Goal: Task Accomplishment & Management: Manage account settings

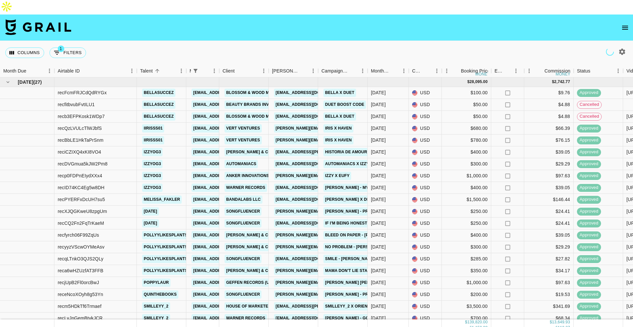
click at [624, 24] on icon "open drawer" at bounding box center [625, 28] width 8 height 8
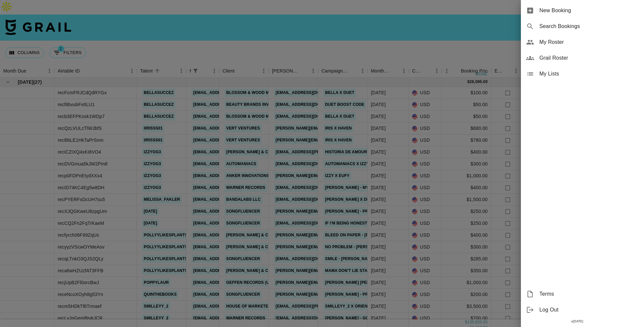
click at [555, 39] on span "My Roster" at bounding box center [584, 42] width 88 height 8
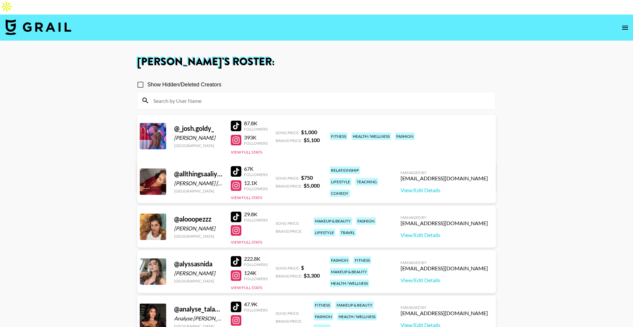
click at [186, 95] on input at bounding box center [320, 100] width 342 height 11
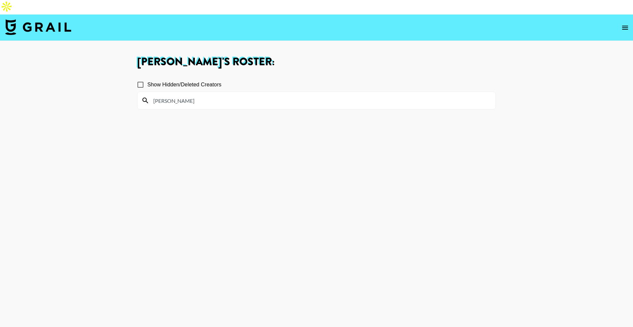
type input "[PERSON_NAME]"
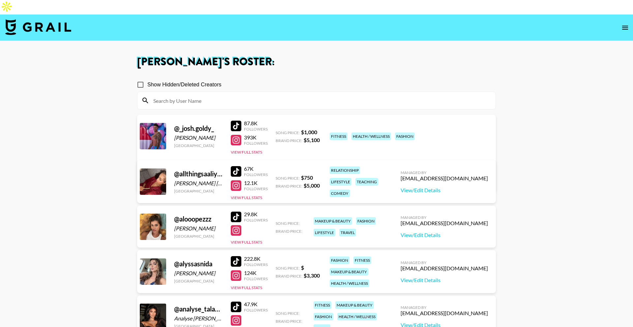
click at [625, 24] on icon "open drawer" at bounding box center [625, 28] width 8 height 8
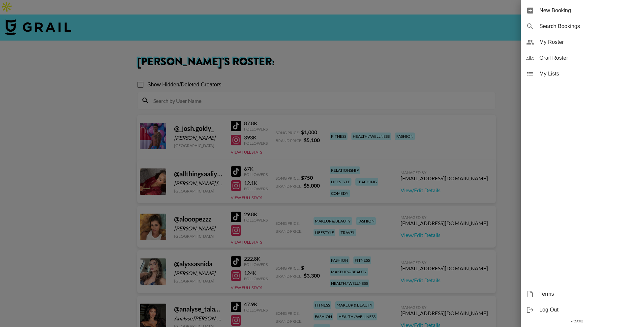
click at [577, 58] on span "Grail Roster" at bounding box center [584, 58] width 88 height 8
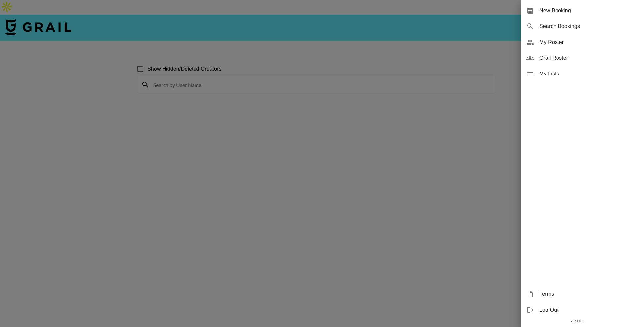
click at [378, 74] on div at bounding box center [316, 163] width 633 height 327
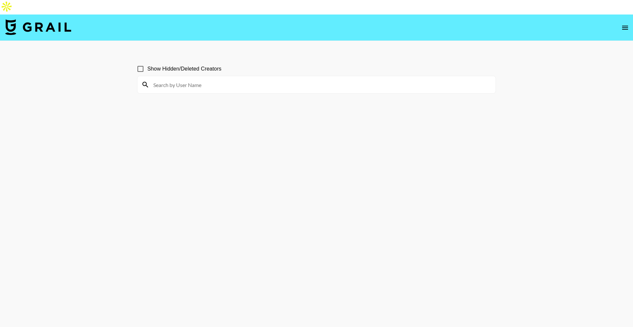
click at [381, 79] on input at bounding box center [320, 84] width 342 height 11
paste input "[PERSON_NAME]"
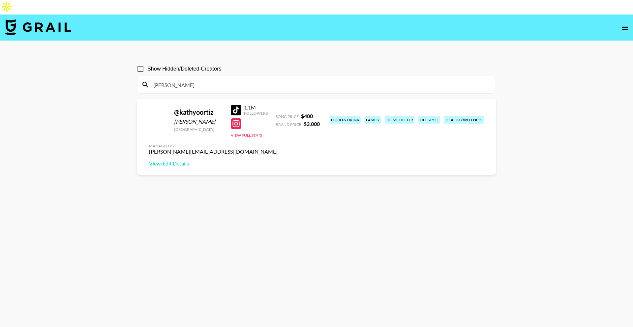
type input "[PERSON_NAME]"
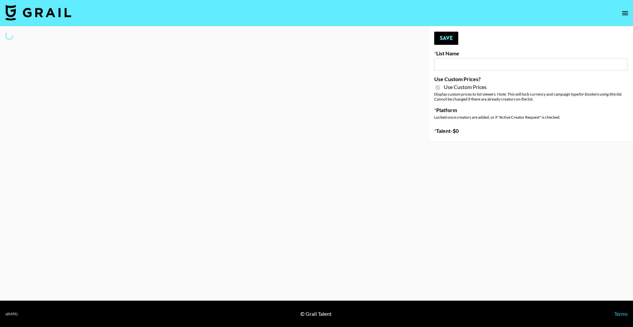
type input "Hume IG (19th Aug)"
checkbox input "true"
select select "Brand"
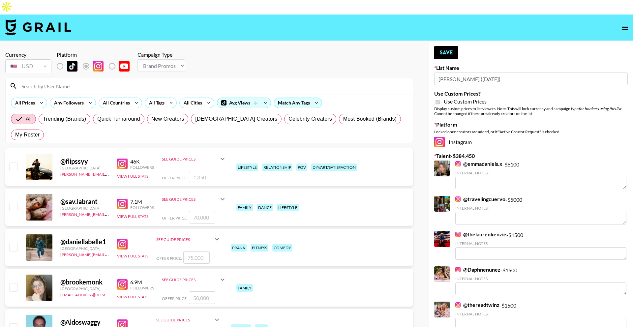
click at [171, 81] on input at bounding box center [212, 86] width 391 height 11
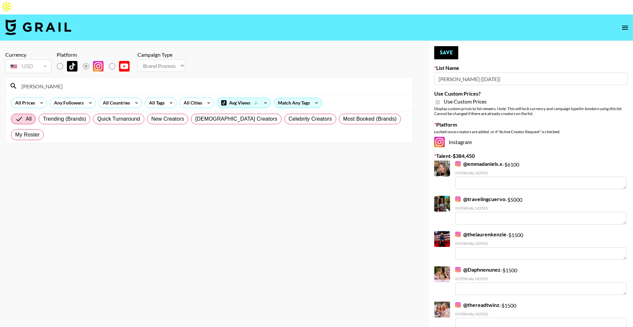
click at [134, 81] on input "nelson thoma" at bounding box center [212, 86] width 391 height 11
paste input "_nelsonthomas"
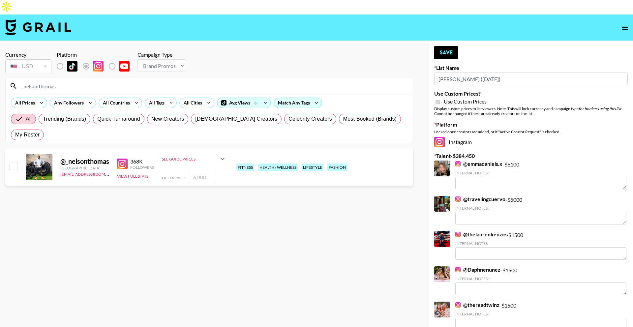
type input "_nelsonthomas"
click at [204, 171] on input "number" at bounding box center [202, 177] width 26 height 13
type input "6"
checkbox input "true"
type input "6800"
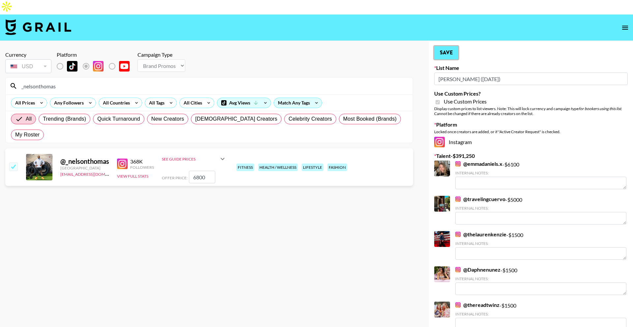
click at [447, 46] on button "Save" at bounding box center [446, 52] width 24 height 13
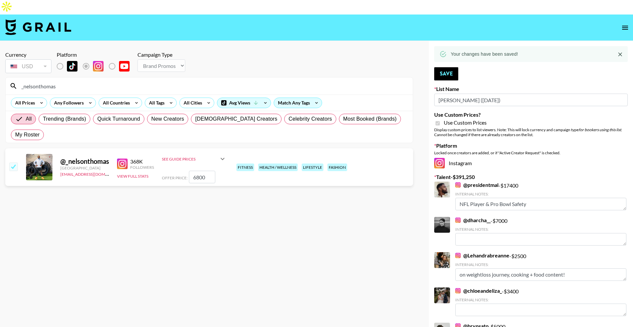
click at [203, 81] on input "_nelsonthomas" at bounding box center [212, 86] width 391 height 11
paste input "nuryskmateo"
type input "nuryskmateo"
click at [200, 171] on input "number" at bounding box center [202, 177] width 26 height 13
type input "8"
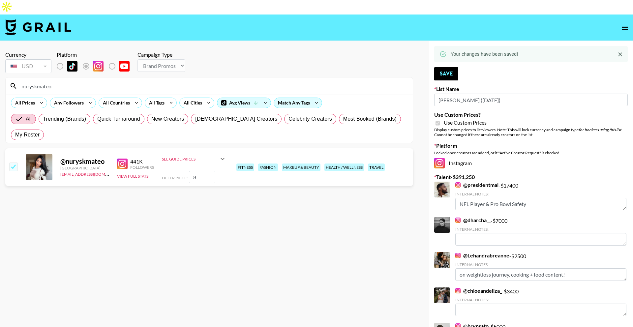
checkbox input "true"
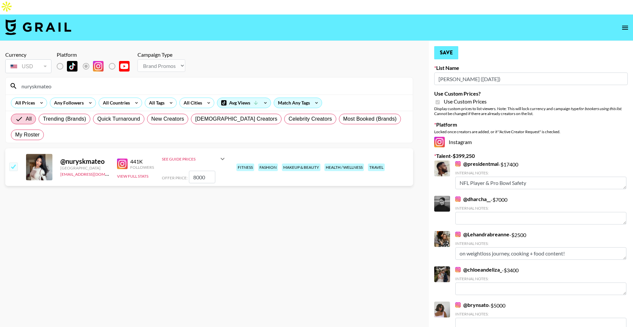
type input "8000"
click at [453, 46] on button "Save" at bounding box center [446, 52] width 24 height 13
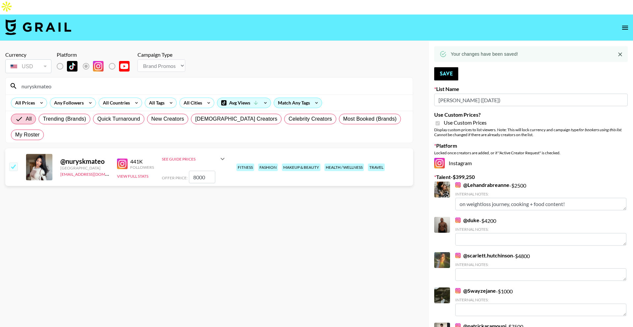
click at [144, 81] on input "nuryskmateo" at bounding box center [212, 86] width 391 height 11
paste input "[PERSON_NAME]"
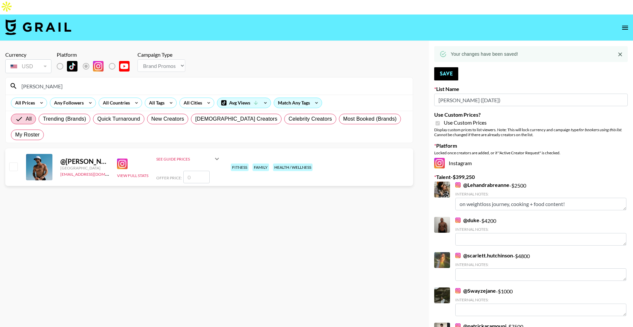
type input "[PERSON_NAME]"
click at [194, 171] on input "number" at bounding box center [196, 177] width 26 height 13
type input "1"
checkbox input "true"
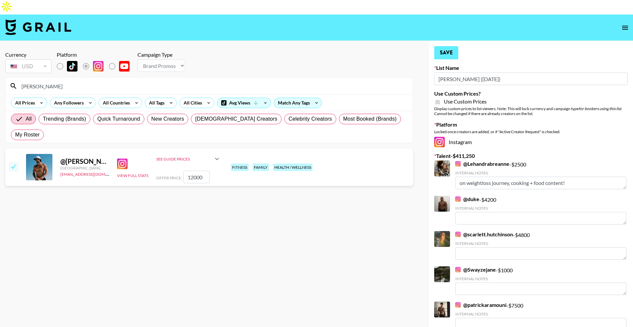
type input "12000"
click at [446, 46] on button "Save" at bounding box center [446, 52] width 24 height 13
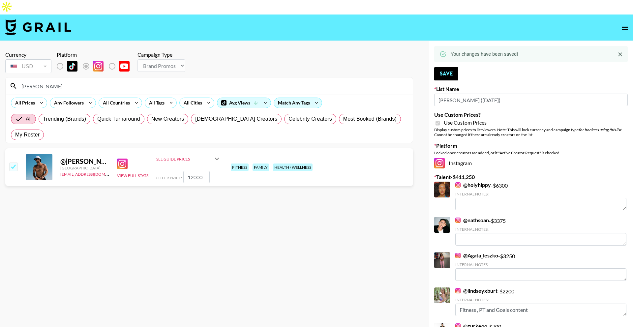
click at [190, 81] on input "[PERSON_NAME]" at bounding box center [212, 86] width 391 height 11
paste input "kylandyoung"
type input "kylandyoung"
click at [193, 171] on input "number" at bounding box center [196, 177] width 26 height 13
type input "4"
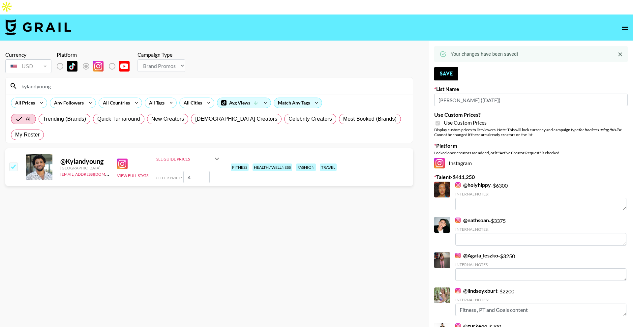
checkbox input "true"
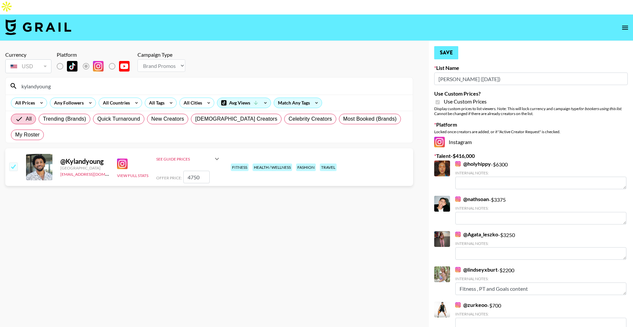
type input "4750"
click at [447, 46] on button "Save" at bounding box center [446, 52] width 24 height 13
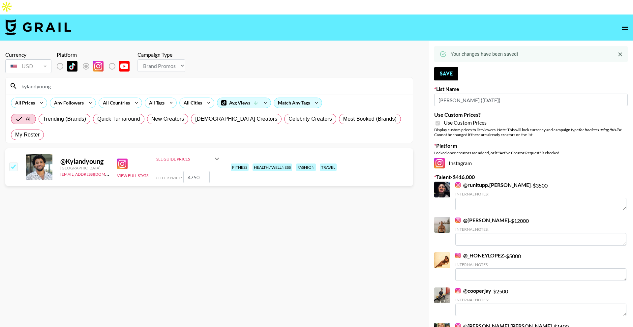
click at [183, 81] on input "kylandyoung" at bounding box center [212, 86] width 391 height 11
paste input "matt__kz"
type input "matt__kz"
click at [197, 171] on input "number" at bounding box center [196, 177] width 26 height 13
type input "3"
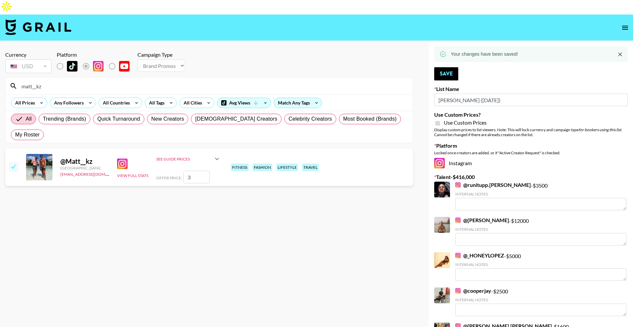
checkbox input "true"
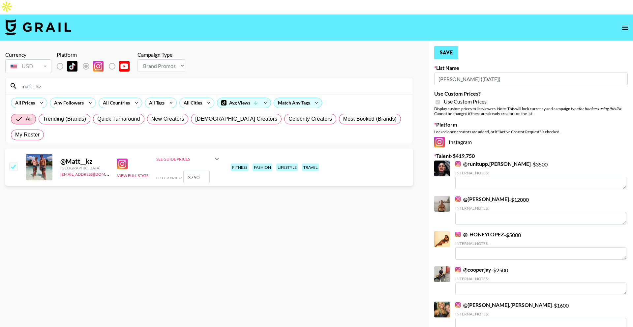
type input "3750"
click at [442, 46] on button "Save" at bounding box center [446, 52] width 24 height 13
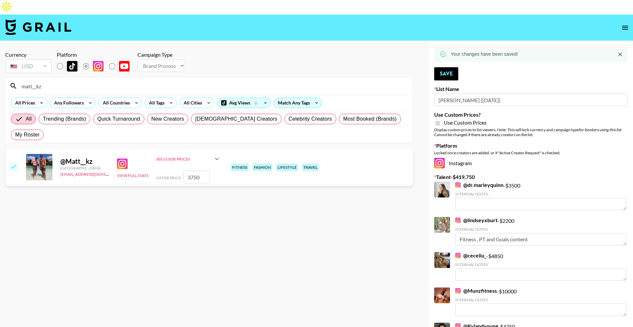
click at [183, 81] on input "matt__kz" at bounding box center [212, 86] width 391 height 11
paste input "josh_martinez_"
type input "josh_martinez_"
click at [192, 171] on input "number" at bounding box center [196, 177] width 26 height 13
type input "5"
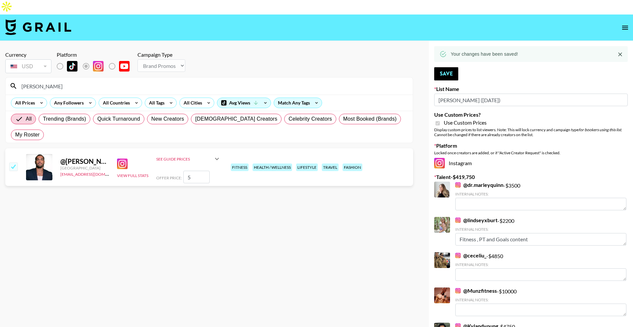
checkbox input "true"
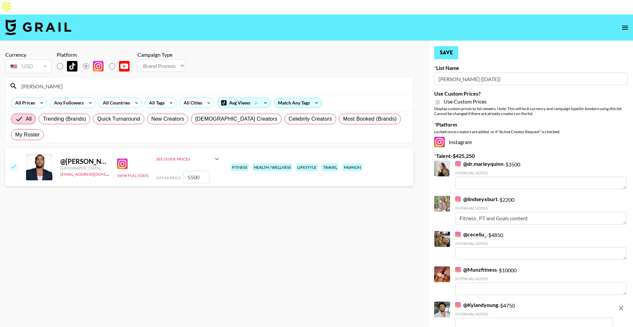
type input "5500"
click at [442, 46] on button "Save" at bounding box center [446, 52] width 24 height 13
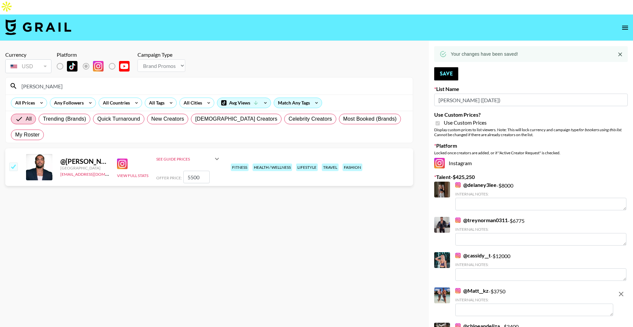
click at [202, 81] on input "josh_martinez_" at bounding box center [212, 86] width 391 height 11
paste input "analysetalavera"
type input "analysetalavera"
click at [195, 171] on input "number" at bounding box center [196, 177] width 26 height 13
type input "3"
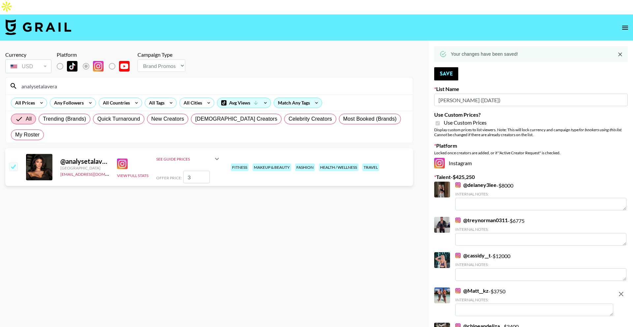
checkbox input "true"
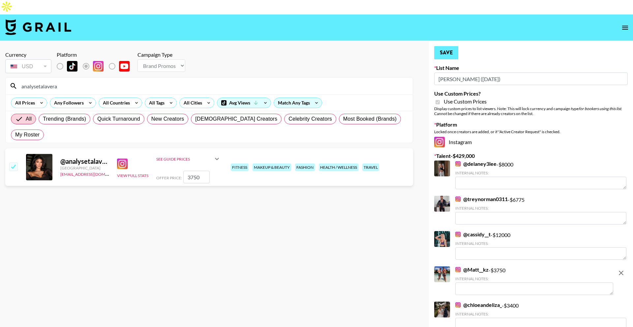
type input "3750"
click at [449, 46] on button "Save" at bounding box center [446, 52] width 24 height 13
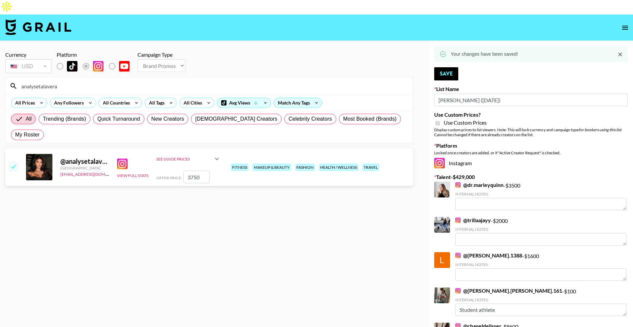
click at [188, 81] on input "analysetalavera" at bounding box center [212, 86] width 391 height 11
paste input "xaviereprather"
type input "xaviereprather"
click at [195, 171] on input "number" at bounding box center [196, 177] width 26 height 13
type input "3"
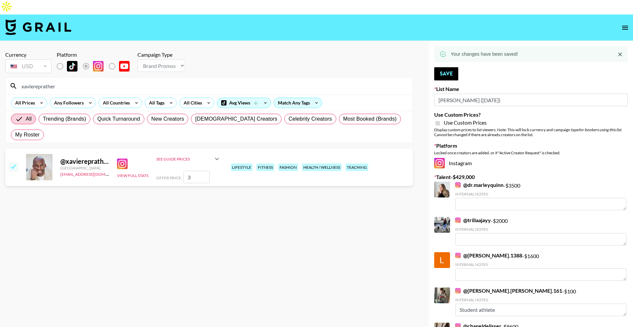
checkbox input "true"
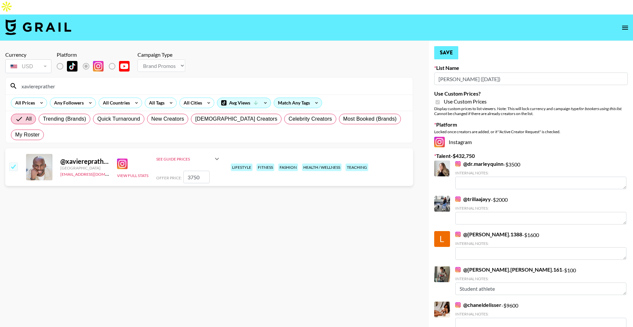
type input "3750"
click at [450, 46] on button "Save" at bounding box center [446, 52] width 24 height 13
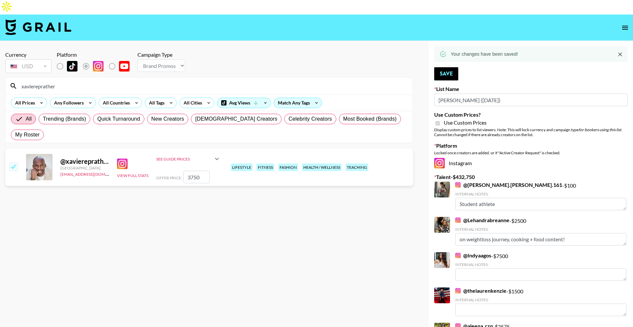
click at [192, 81] on input "xaviereprather" at bounding box center [212, 86] width 391 height 11
paste input "diandradelgado_"
type input "diandradelgado_"
click at [195, 171] on input "number" at bounding box center [196, 177] width 26 height 13
type input "3"
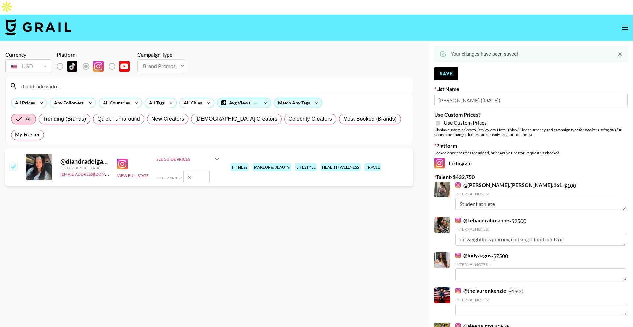
checkbox input "true"
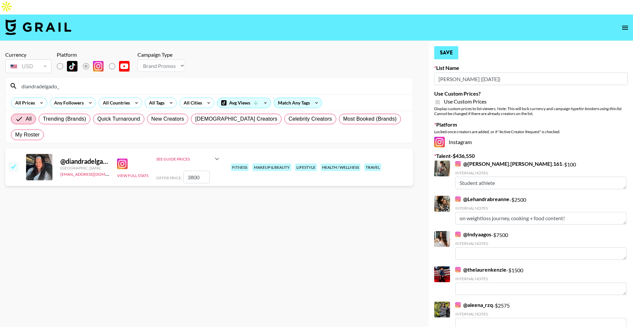
type input "3800"
click at [451, 46] on button "Save" at bounding box center [446, 52] width 24 height 13
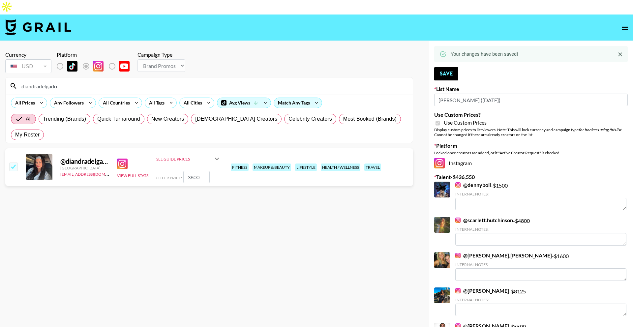
click at [172, 81] on input "diandradelgado_" at bounding box center [212, 86] width 391 height 11
paste input "jacklyn.fit"
type input "jacklyn.fit"
click at [202, 171] on input "number" at bounding box center [196, 177] width 26 height 13
type input "3"
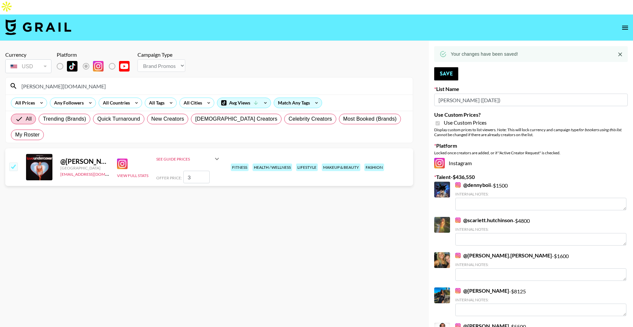
checkbox input "true"
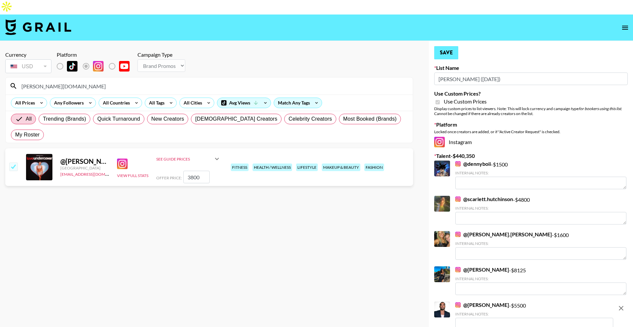
type input "3800"
click at [453, 46] on button "Save" at bounding box center [446, 52] width 24 height 13
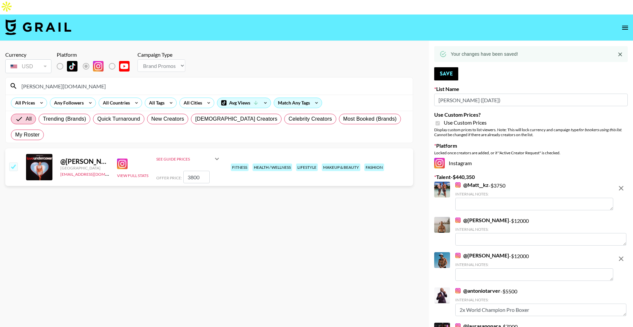
click at [166, 81] on input "jacklyn.fit" at bounding box center [212, 86] width 391 height 11
paste input "leakirstyn"
type input "leakirstyn"
click at [197, 171] on input "number" at bounding box center [196, 177] width 26 height 13
type input "2"
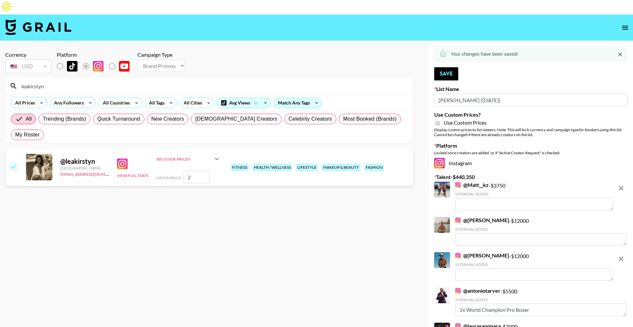
checkbox input "true"
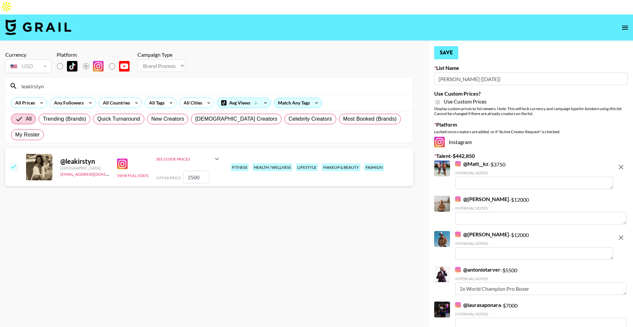
type input "2500"
click at [442, 46] on button "Save" at bounding box center [446, 52] width 24 height 13
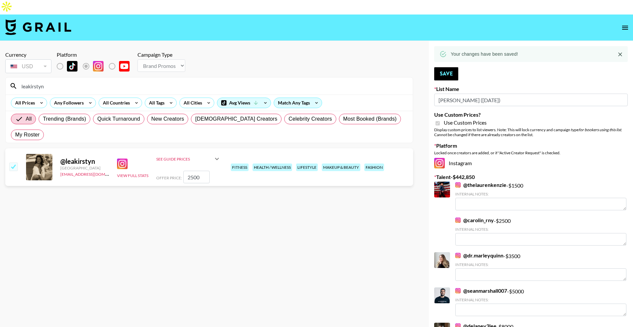
click at [204, 81] on input "leakirstyn" at bounding box center [212, 86] width 391 height 11
paste input "fessyfitness"
type input "fessyfitness"
click at [203, 171] on input "number" at bounding box center [196, 177] width 26 height 13
type input "6"
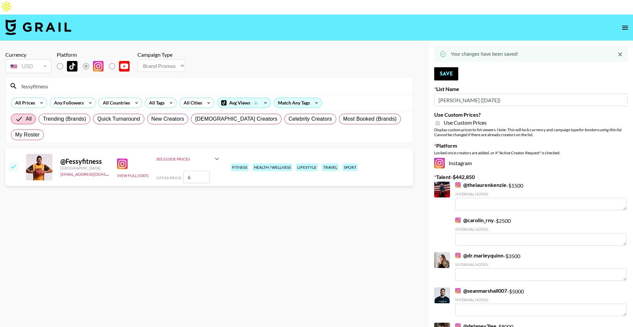
checkbox input "true"
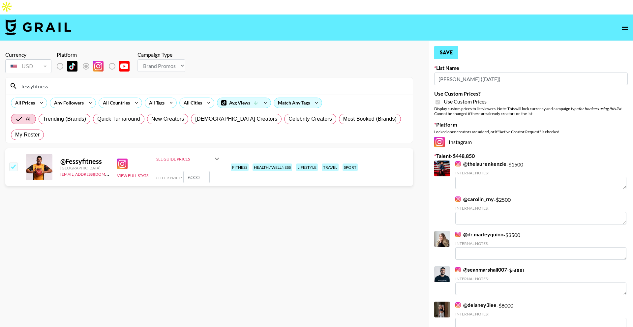
type input "6000"
click at [449, 46] on button "Save" at bounding box center [446, 52] width 24 height 13
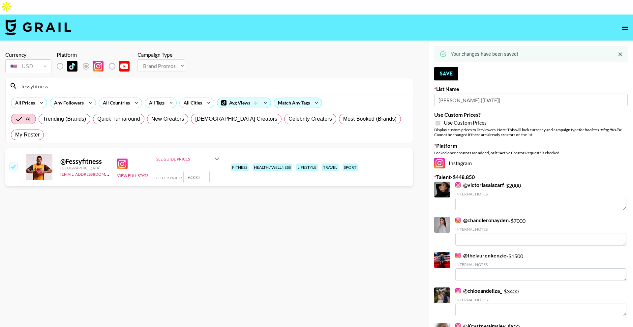
click at [301, 95] on div "All Prices Any Followers All Countries All Tags All Cities Avg Views Match Any …" at bounding box center [209, 103] width 407 height 16
click at [303, 81] on input "fessyfitness" at bounding box center [212, 86] width 391 height 11
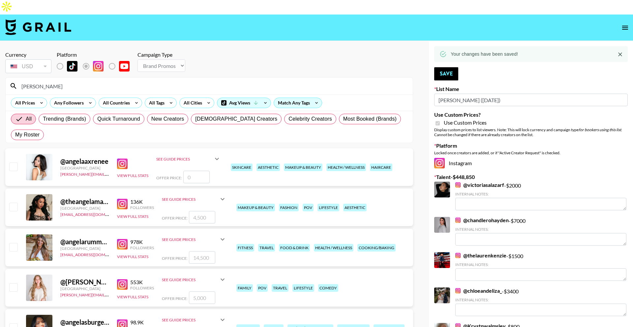
type input "angela"
click at [207, 251] on input "number" at bounding box center [202, 257] width 26 height 13
type input "1"
checkbox input "true"
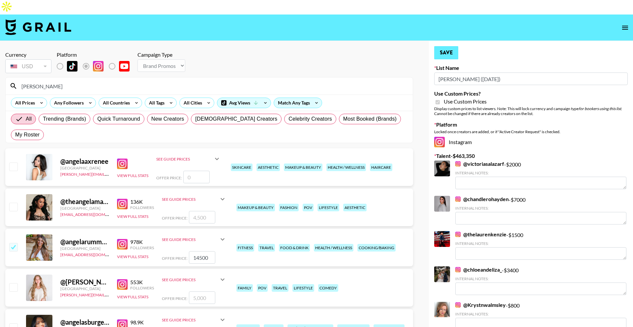
type input "14500"
click at [451, 46] on button "Save" at bounding box center [446, 52] width 24 height 13
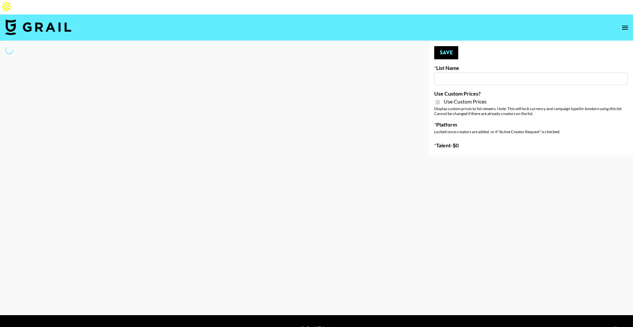
type input "Liquid Brands ([DATE])"
checkbox input "true"
select select "Brand"
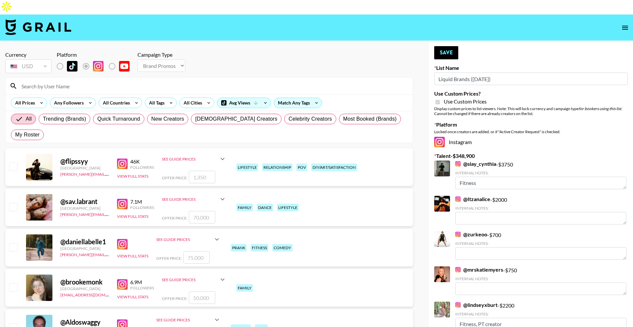
click at [127, 81] on input at bounding box center [212, 86] width 391 height 11
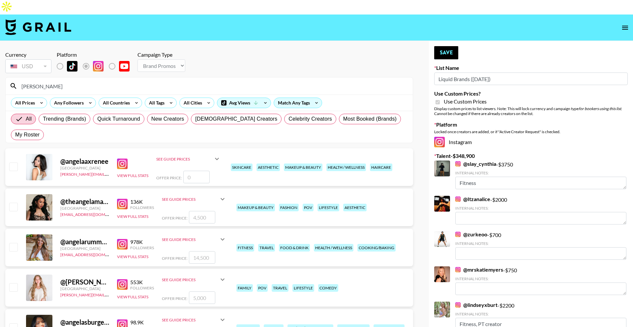
type input "angela"
click at [204, 251] on input "number" at bounding box center [202, 257] width 26 height 13
type input "1"
checkbox input "true"
type input "14500"
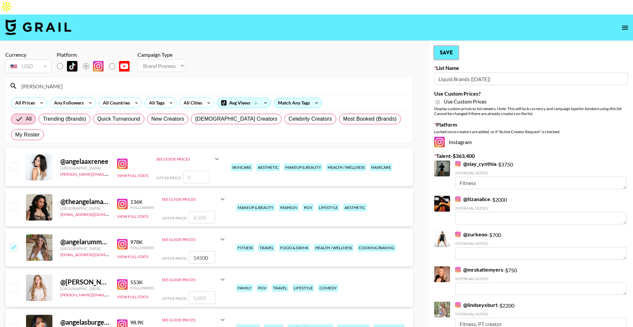
click at [451, 46] on button "Save" at bounding box center [446, 52] width 24 height 13
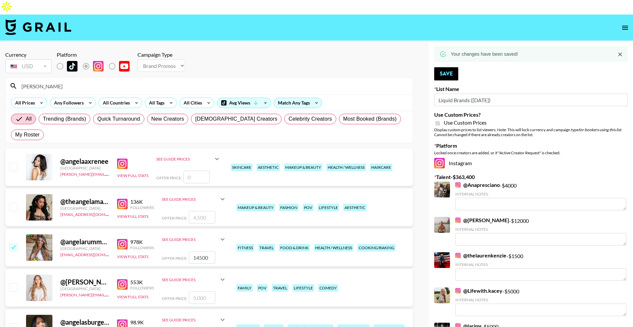
click at [221, 81] on input "angela" at bounding box center [212, 86] width 391 height 11
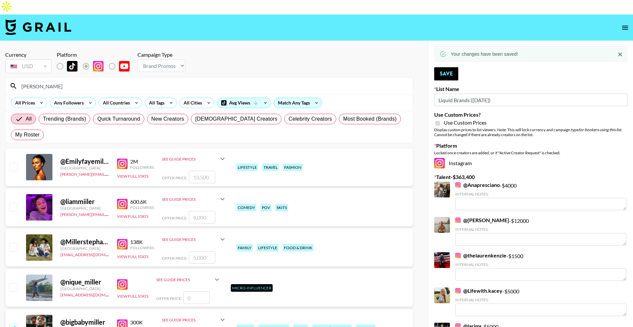
type input "miller"
click at [202, 251] on input "number" at bounding box center [202, 257] width 26 height 13
checkbox input "true"
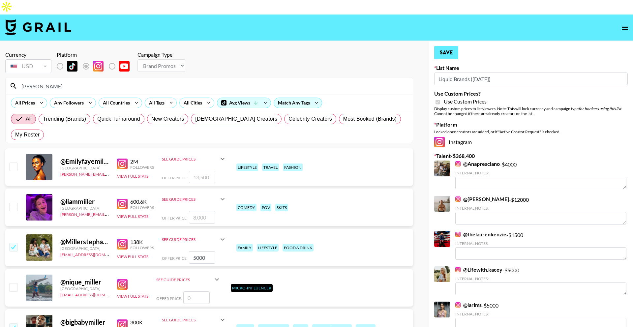
type input "5000"
click at [452, 46] on button "Save" at bounding box center [446, 52] width 24 height 13
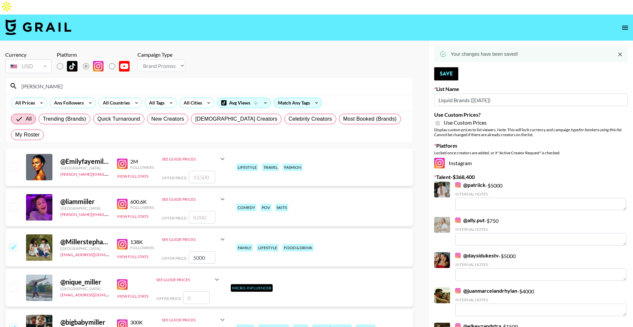
click at [233, 81] on input "miller" at bounding box center [212, 86] width 391 height 11
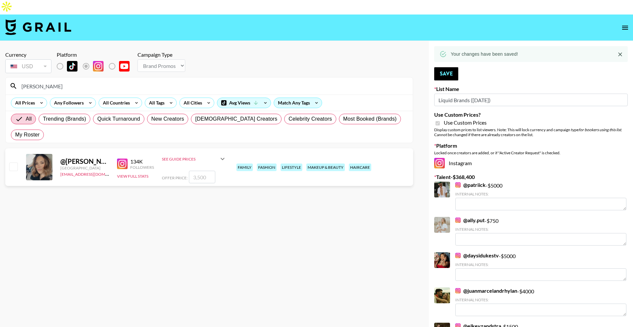
type input "maribel"
click at [204, 171] on input "number" at bounding box center [202, 177] width 26 height 13
type input "3"
checkbox input "true"
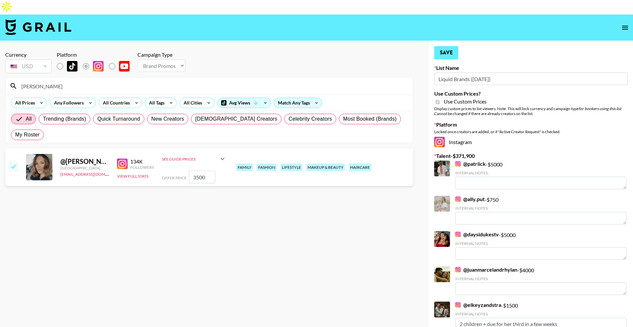
type input "3500"
click at [450, 46] on button "Save" at bounding box center [446, 52] width 24 height 13
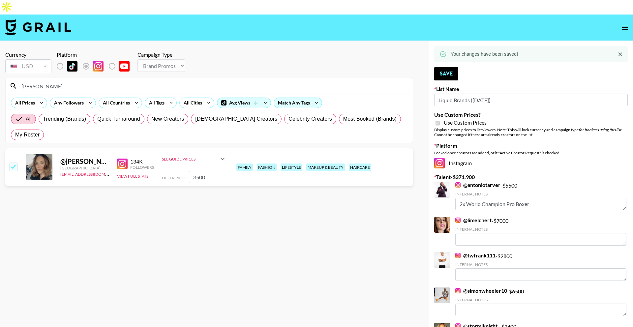
click at [154, 81] on input "maribel" at bounding box center [212, 86] width 391 height 11
paste input "ashleymariekelsey"
type input "ashleymariekelsey"
click at [200, 171] on input "number" at bounding box center [202, 177] width 26 height 13
type input "3"
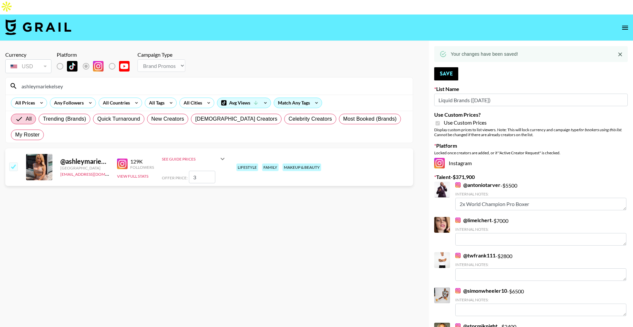
checkbox input "true"
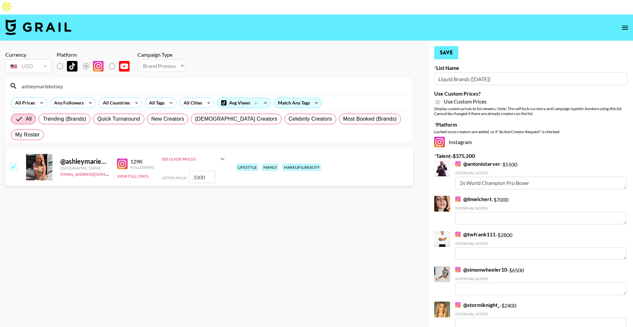
type input "3300"
click at [444, 46] on button "Save" at bounding box center [446, 52] width 24 height 13
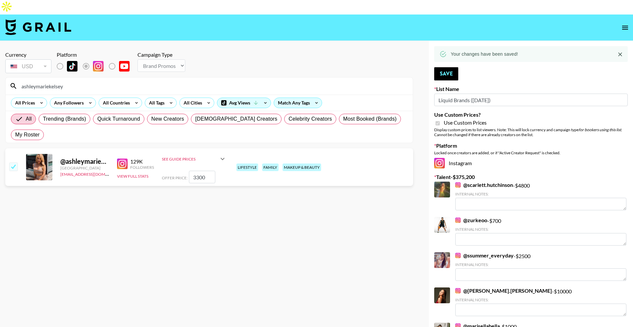
click at [203, 81] on input "ashleymariekelsey" at bounding box center [212, 86] width 391 height 11
paste input "bri.[PERSON_NAME]"
type input "bri.[PERSON_NAME]"
click at [201, 171] on input "number" at bounding box center [202, 177] width 26 height 13
type input "4"
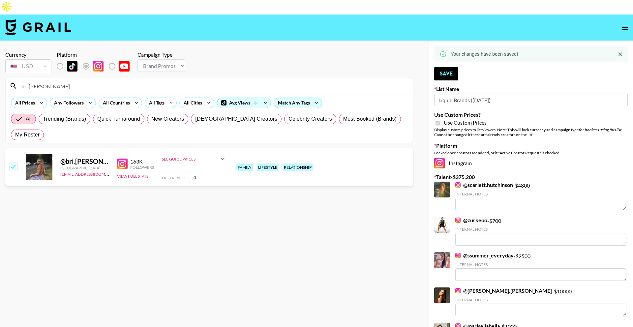
checkbox input "true"
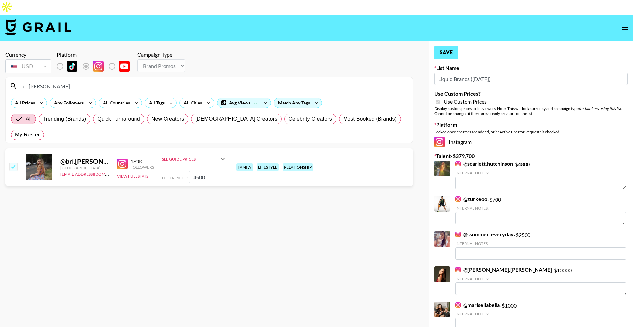
type input "4500"
click at [454, 46] on button "Save" at bounding box center [446, 52] width 24 height 13
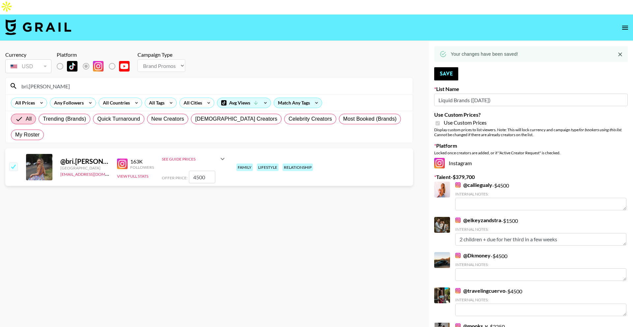
click at [193, 81] on input "bri.[PERSON_NAME]" at bounding box center [212, 86] width 391 height 11
paste input "alyssasnida"
type input "alyssasnida"
click at [199, 171] on input "number" at bounding box center [202, 177] width 26 height 13
checkbox input "true"
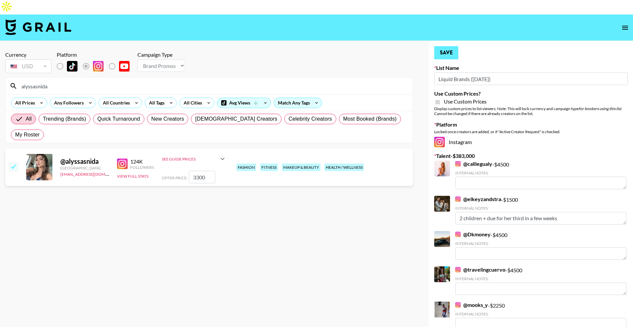
type input "3300"
click at [444, 46] on button "Save" at bounding box center [446, 52] width 24 height 13
